Goal: Navigation & Orientation: Find specific page/section

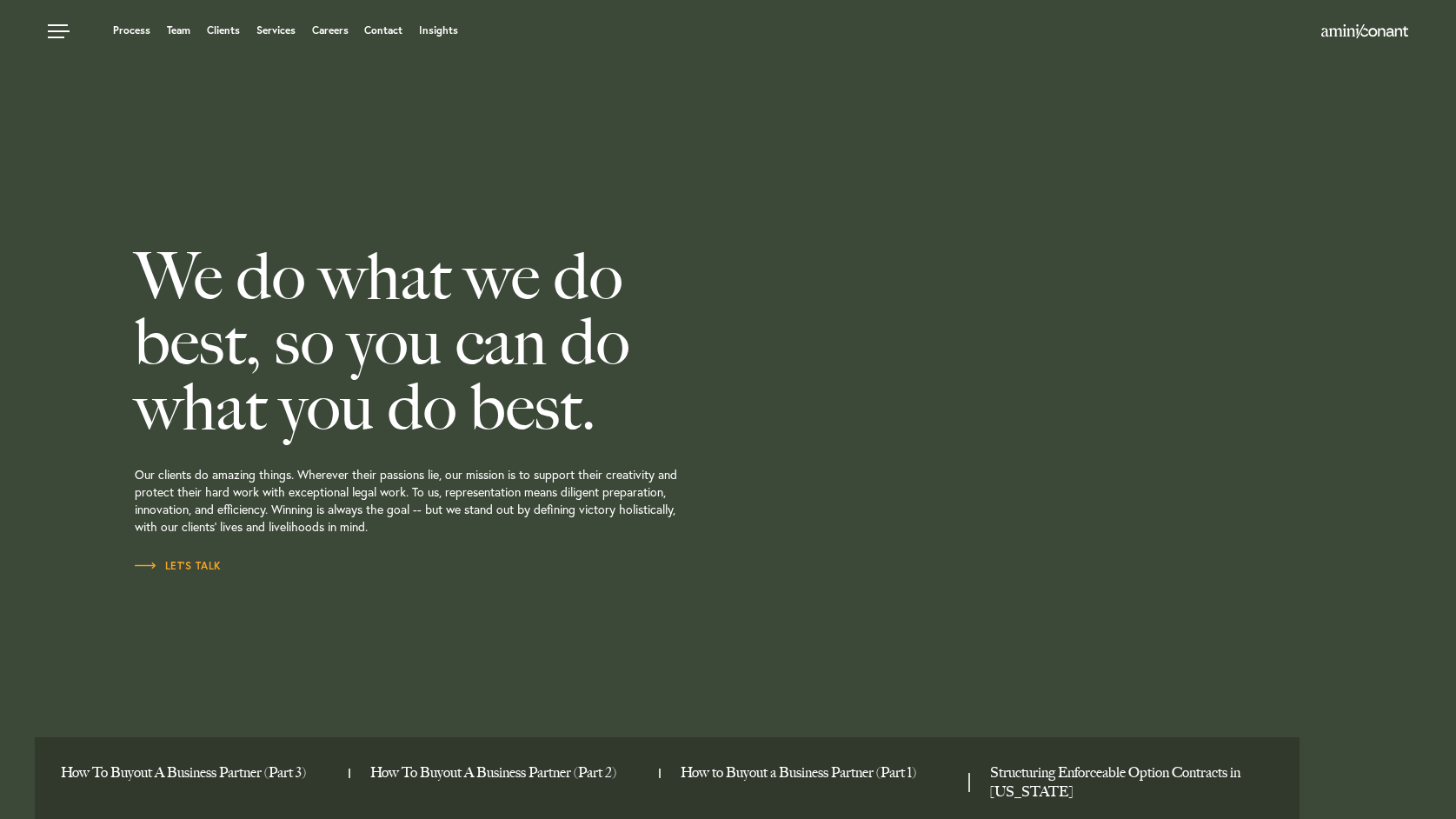
click at [1127, 501] on div at bounding box center [1152, 410] width 607 height 819
click at [179, 36] on link "Team" at bounding box center [179, 31] width 23 height 11
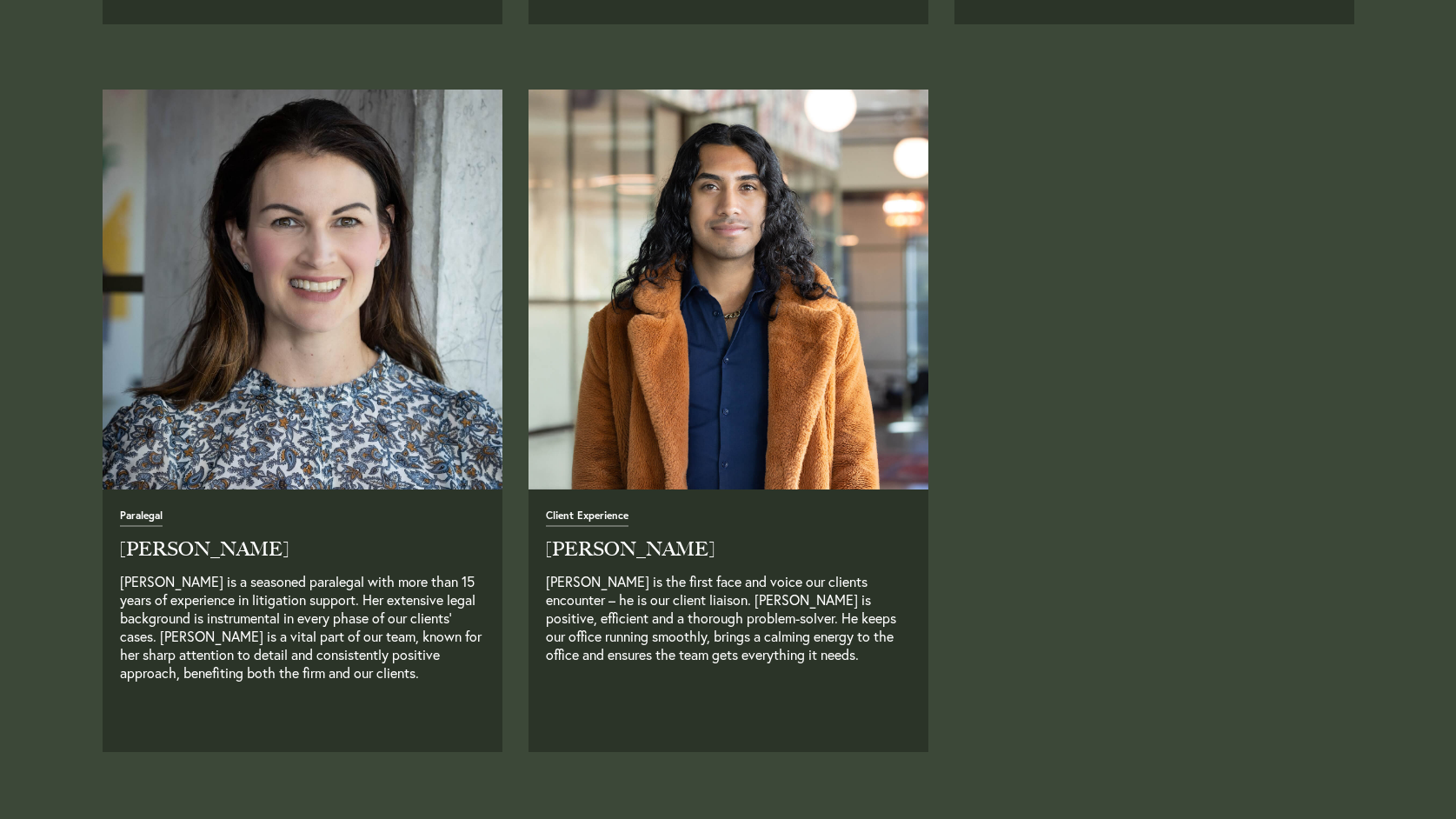
scroll to position [4348, 0]
